Goal: Find specific page/section: Find specific page/section

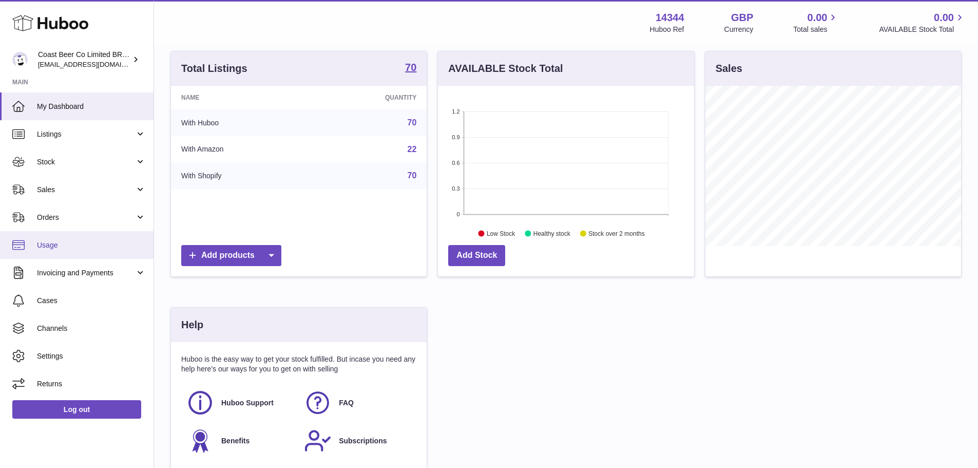
scroll to position [103, 0]
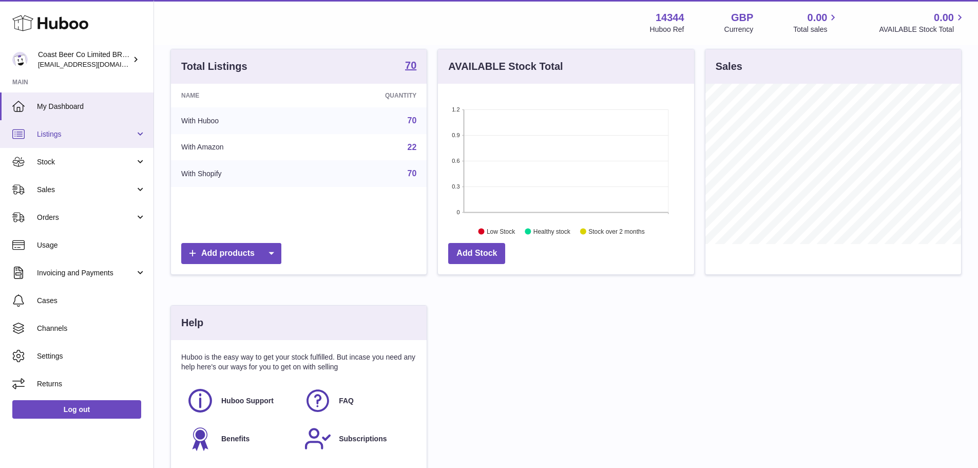
click at [65, 143] on link "Listings" at bounding box center [77, 134] width 154 height 28
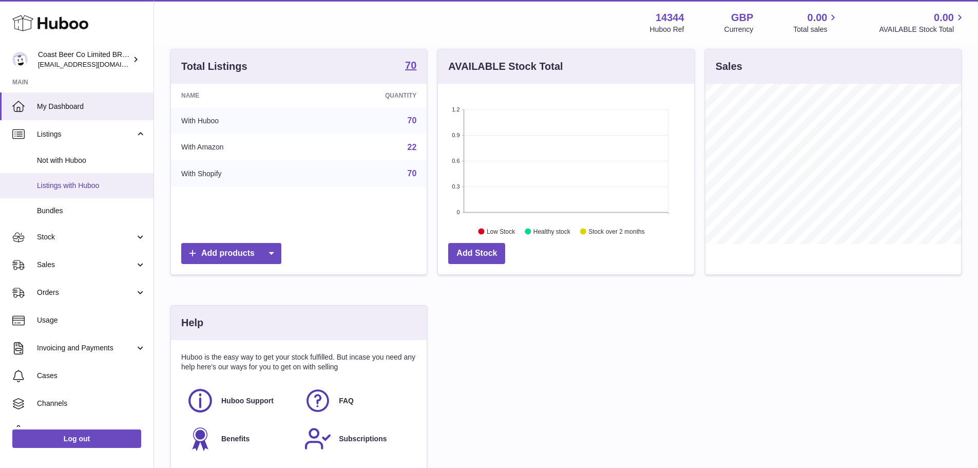
click at [77, 192] on link "Listings with Huboo" at bounding box center [77, 185] width 154 height 25
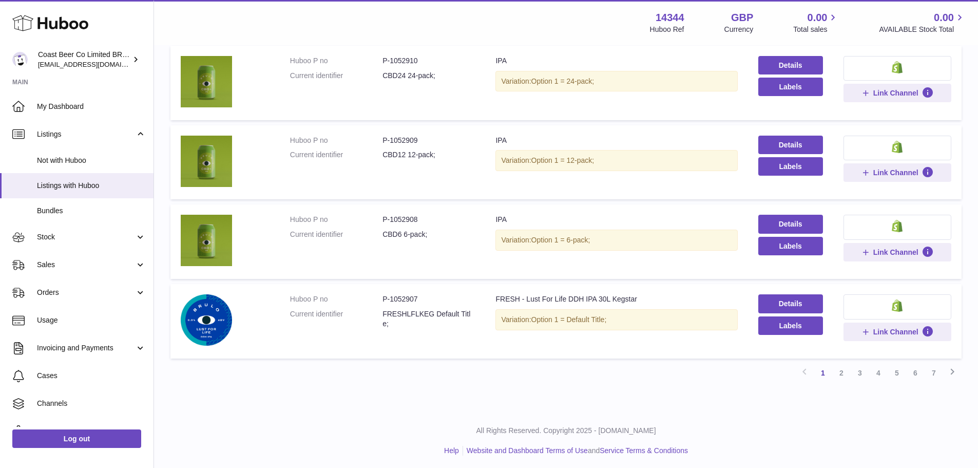
scroll to position [678, 0]
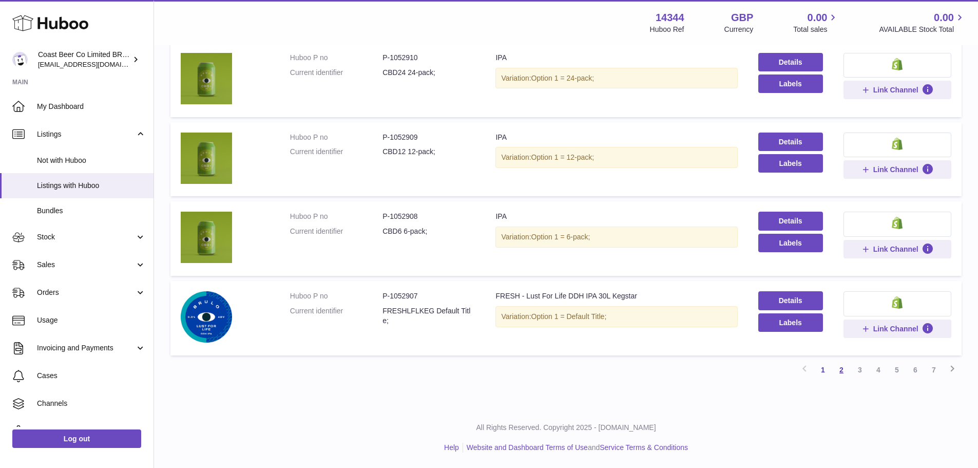
click at [846, 373] on link "2" at bounding box center [841, 370] width 18 height 18
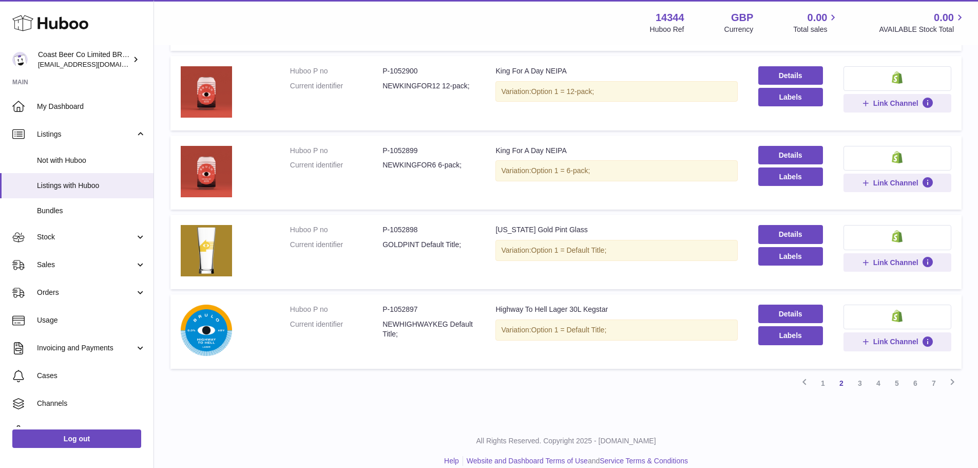
scroll to position [617, 0]
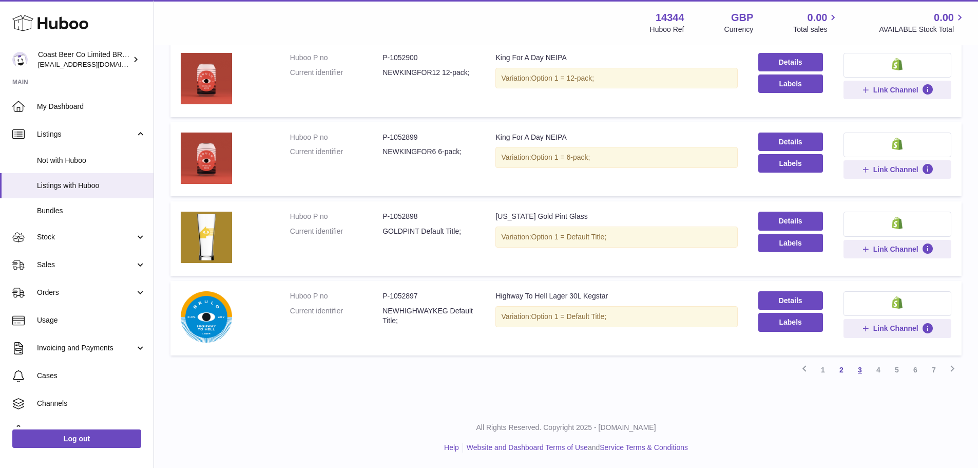
click at [860, 370] on link "3" at bounding box center [860, 370] width 18 height 18
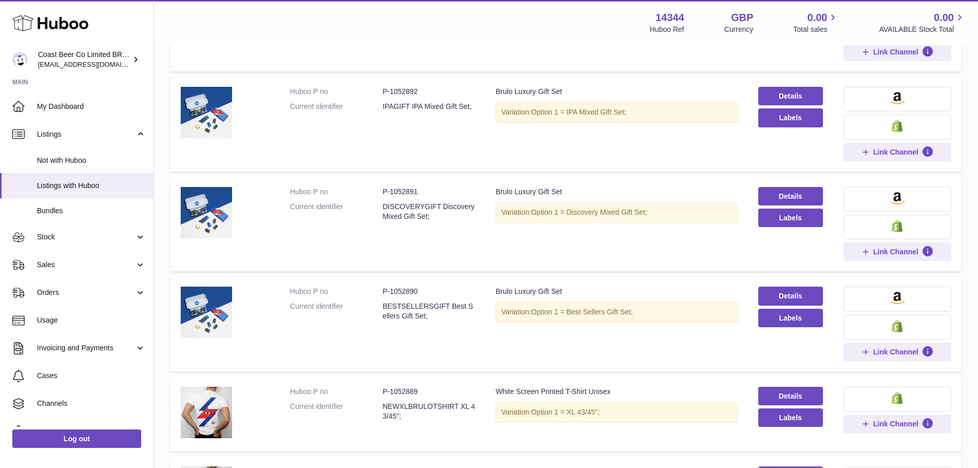
scroll to position [719, 0]
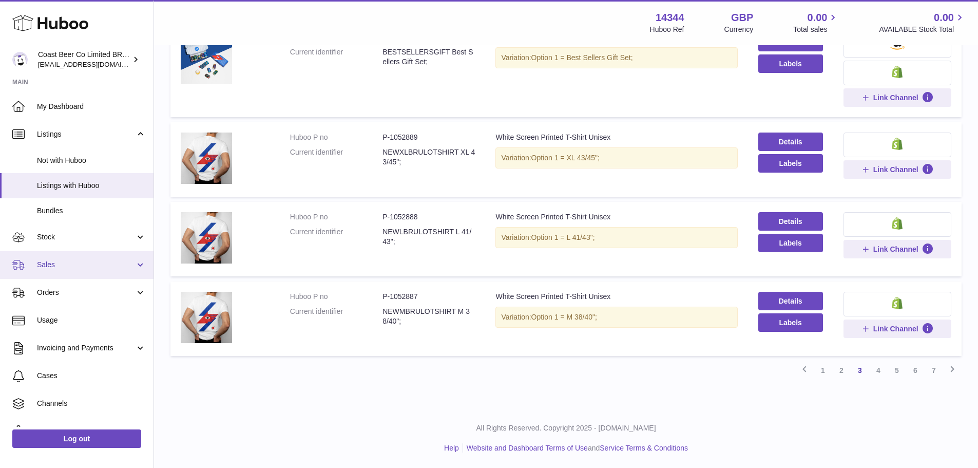
click at [55, 278] on link "Sales" at bounding box center [77, 265] width 154 height 28
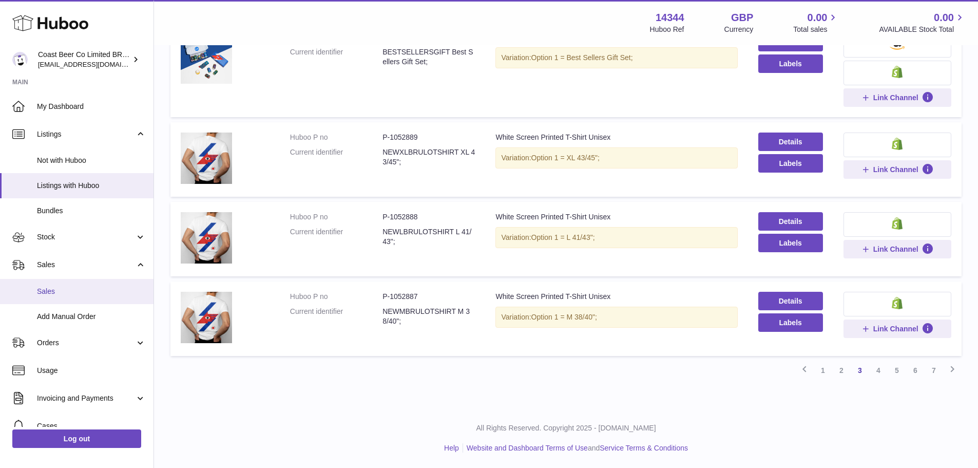
click at [62, 294] on span "Sales" at bounding box center [91, 292] width 109 height 10
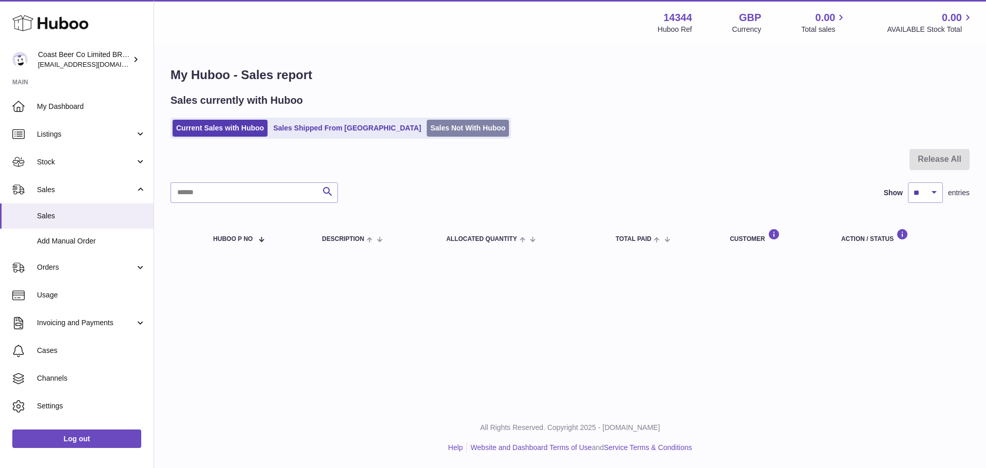
click at [427, 134] on link "Sales Not With Huboo" at bounding box center [468, 128] width 82 height 17
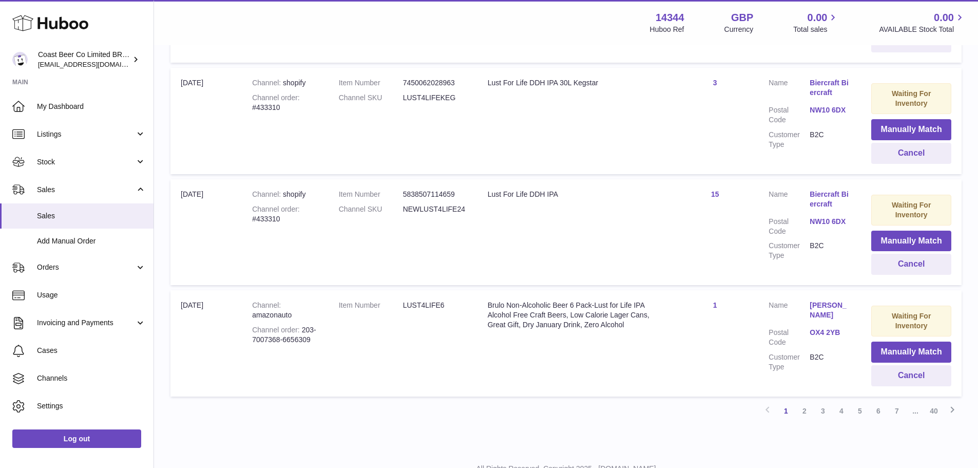
scroll to position [1025, 0]
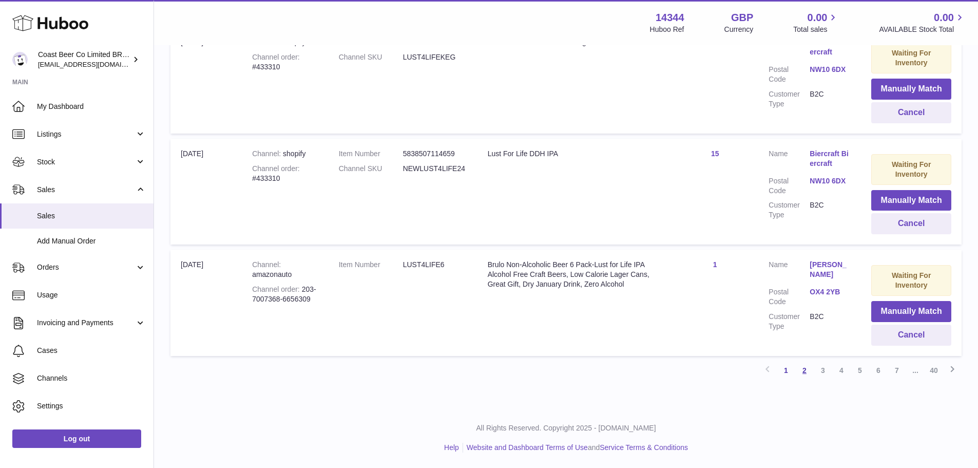
click at [807, 369] on link "2" at bounding box center [804, 370] width 18 height 18
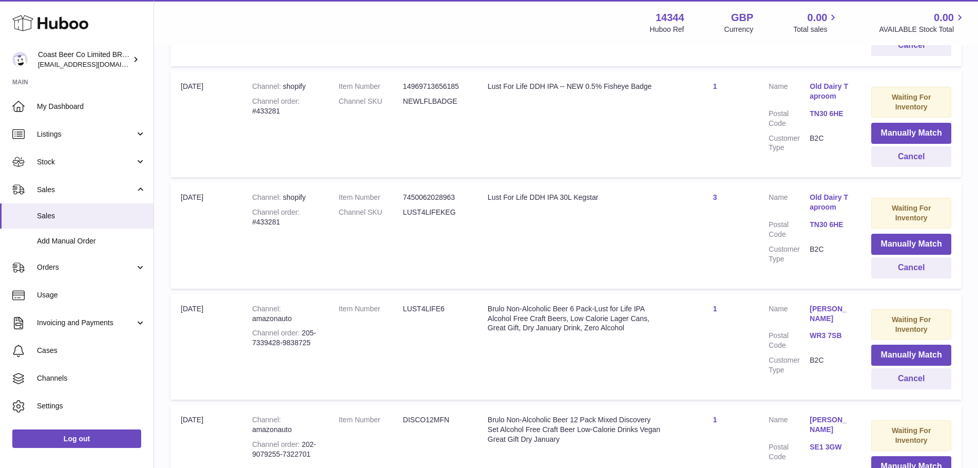
scroll to position [565, 0]
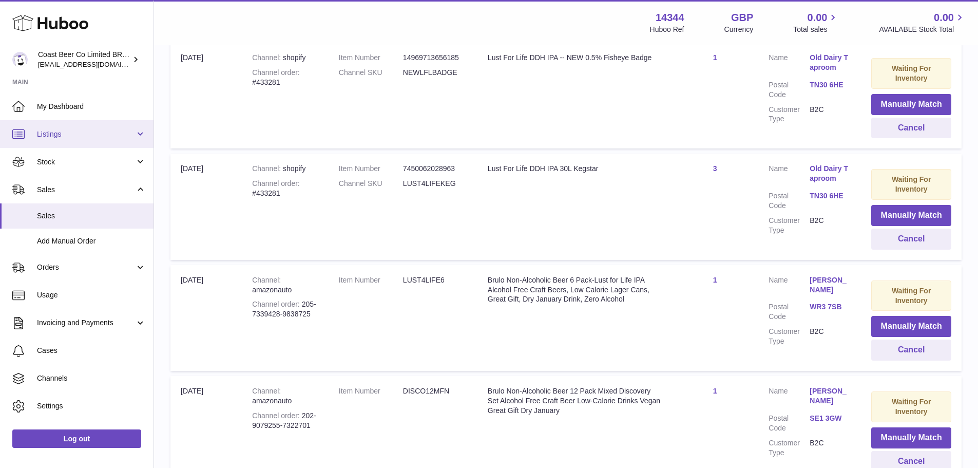
click at [81, 127] on link "Listings" at bounding box center [77, 134] width 154 height 28
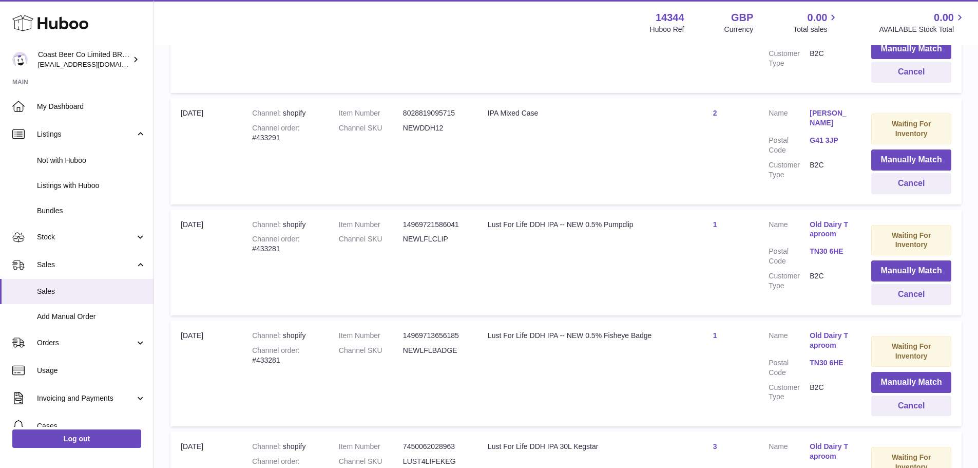
scroll to position [257, 0]
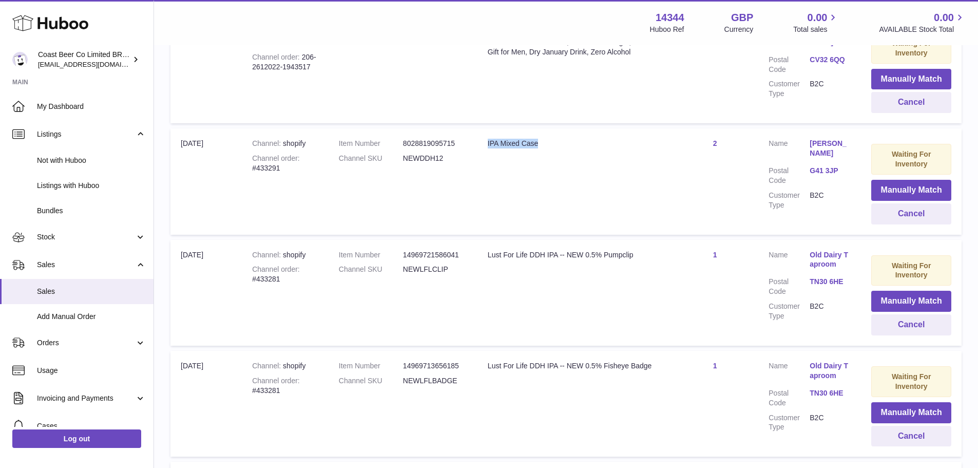
drag, startPoint x: 553, startPoint y: 148, endPoint x: 484, endPoint y: 141, distance: 69.2
click at [484, 141] on td "Title IPA Mixed Case" at bounding box center [575, 181] width 194 height 106
copy div "IPA Mixed Case"
click at [75, 163] on span "Not with Huboo" at bounding box center [91, 161] width 109 height 10
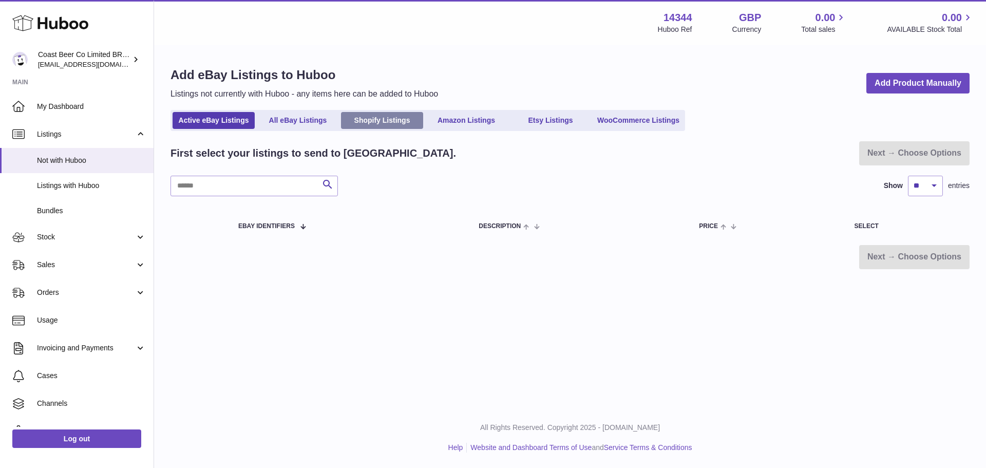
click at [390, 121] on link "Shopify Listings" at bounding box center [382, 120] width 82 height 17
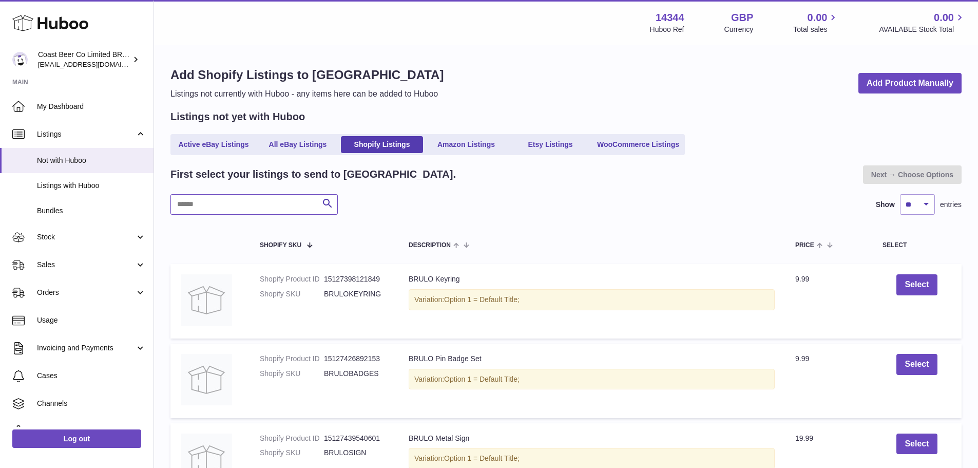
click at [253, 206] on input "text" at bounding box center [253, 204] width 167 height 21
click at [78, 190] on span "Listings with Huboo" at bounding box center [91, 186] width 109 height 10
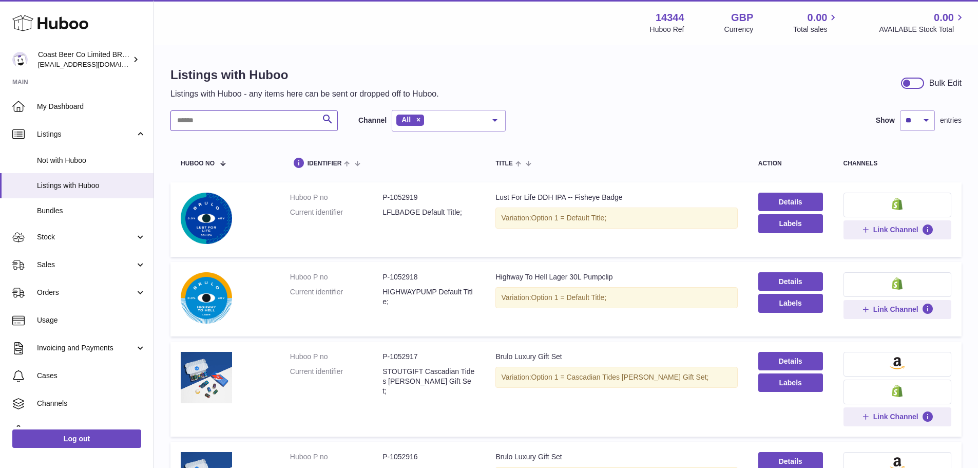
click at [252, 120] on input "text" at bounding box center [253, 120] width 167 height 21
paste input "**********"
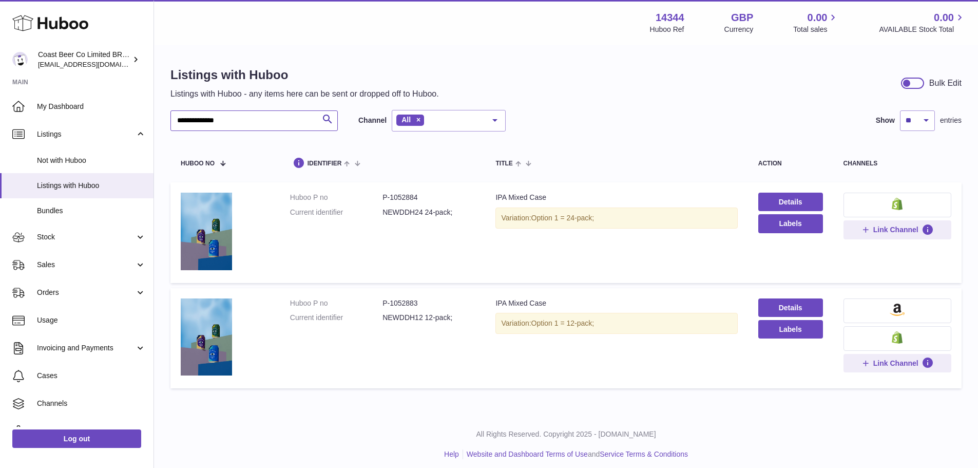
type input "**********"
